Goal: Task Accomplishment & Management: Manage account settings

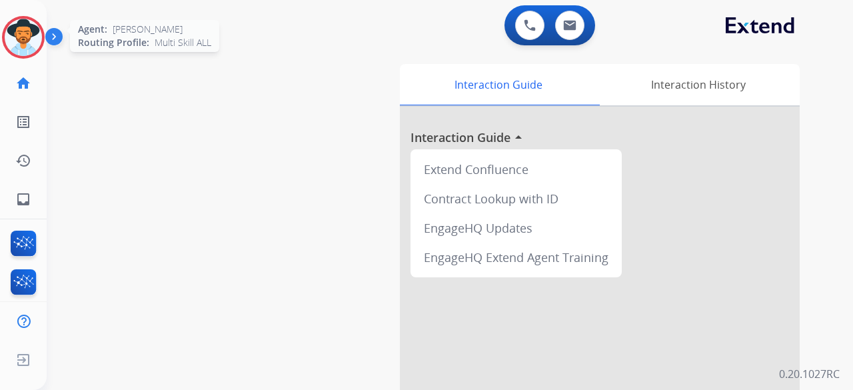
click at [14, 25] on img at bounding box center [23, 37] width 37 height 37
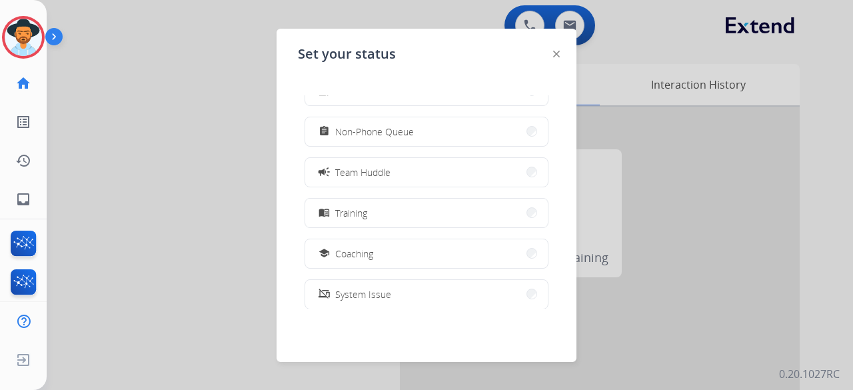
scroll to position [211, 0]
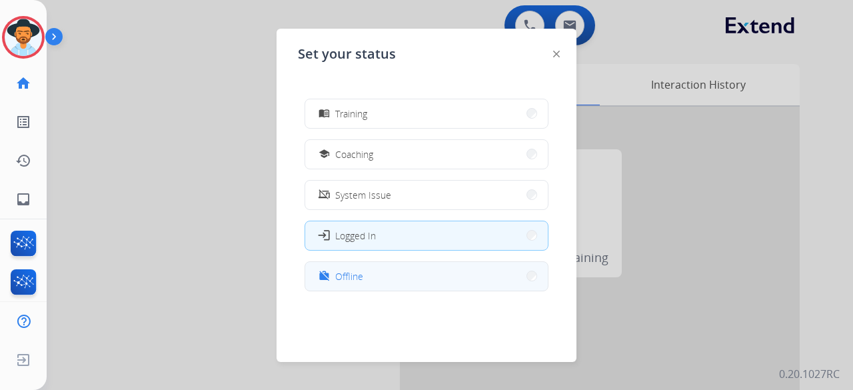
click at [402, 164] on button "work_off Offline" at bounding box center [426, 276] width 243 height 29
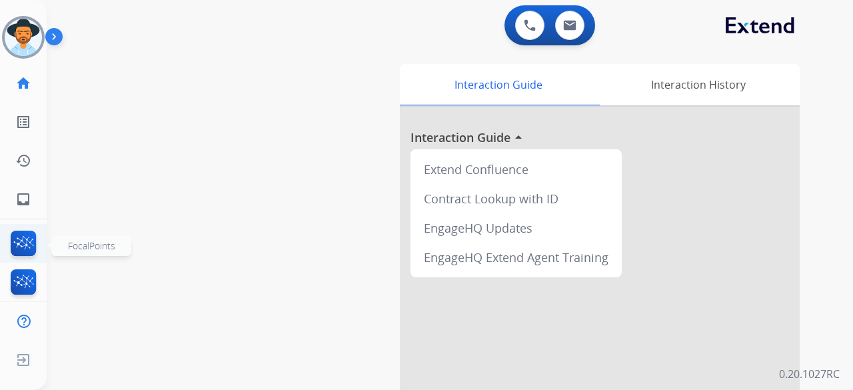
click at [27, 164] on img at bounding box center [23, 246] width 31 height 31
